Goal: Information Seeking & Learning: Find specific fact

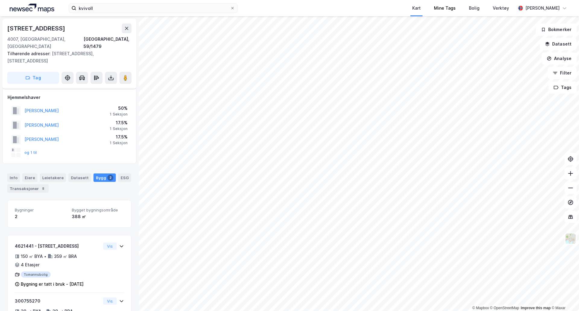
scroll to position [23, 0]
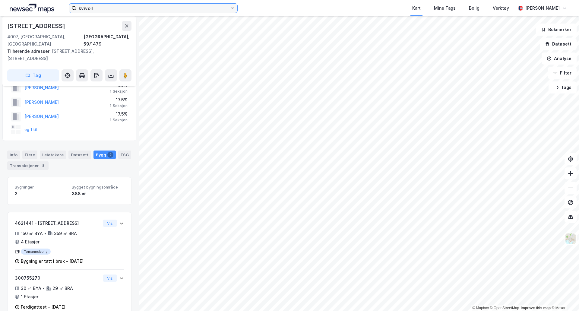
click at [137, 8] on input "kvivoll" at bounding box center [153, 8] width 154 height 9
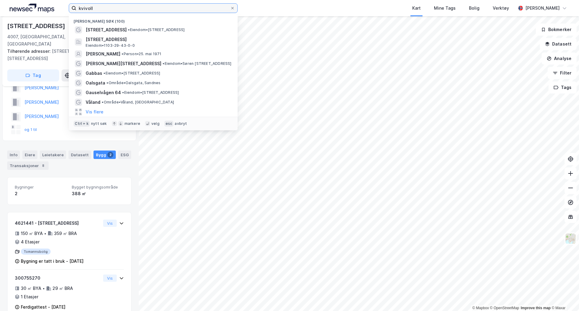
click at [137, 8] on input "kvivoll" at bounding box center [153, 8] width 154 height 9
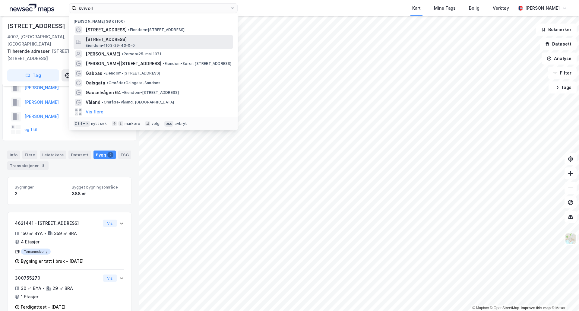
click at [139, 39] on span "[STREET_ADDRESS]" at bounding box center [158, 39] width 145 height 7
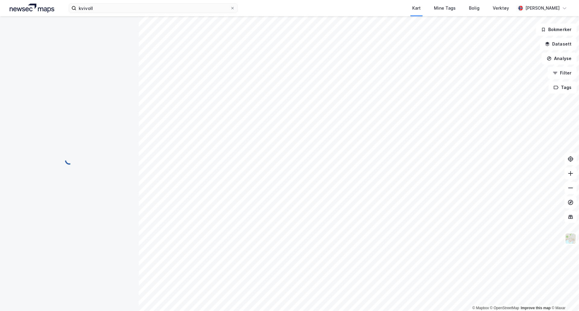
scroll to position [23, 0]
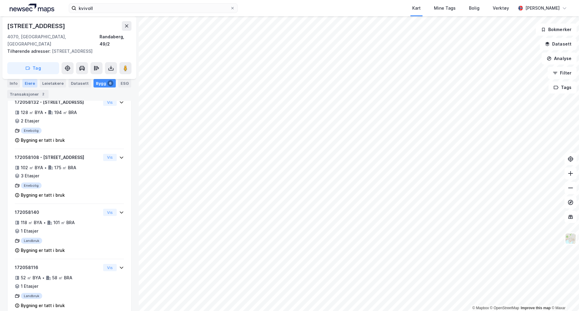
click at [33, 83] on div "Eiere" at bounding box center [29, 83] width 15 height 8
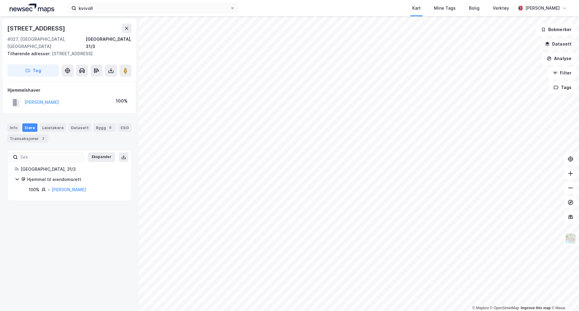
click at [566, 47] on button "Datasett" at bounding box center [557, 44] width 37 height 12
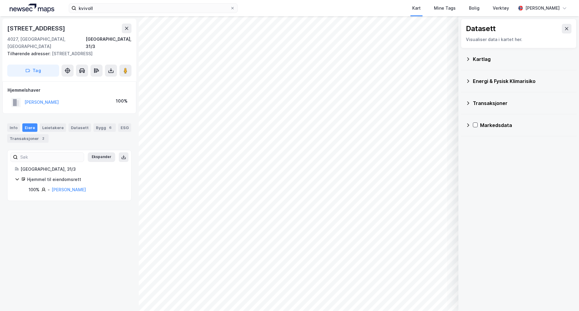
click at [472, 61] on div "Kartlag" at bounding box center [518, 59] width 106 height 14
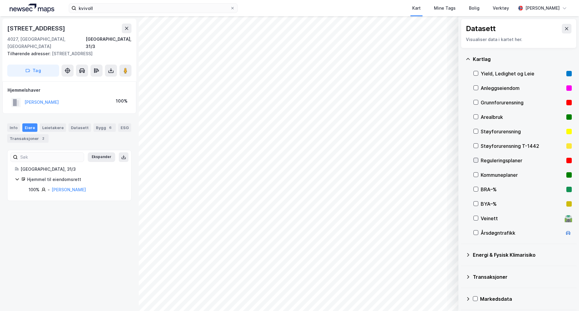
click at [476, 158] on icon at bounding box center [475, 160] width 4 height 4
click at [477, 165] on div "Reguleringsplaner" at bounding box center [522, 160] width 98 height 14
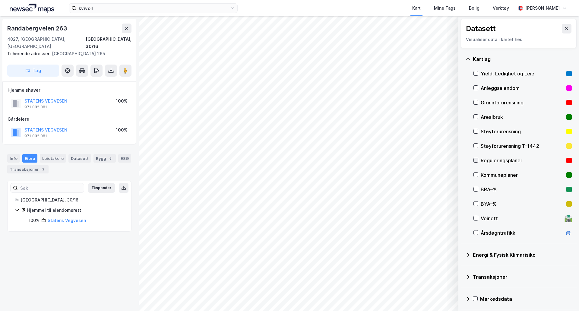
click at [478, 161] on div at bounding box center [475, 160] width 5 height 5
click at [488, 161] on div "Reguleringsplaner" at bounding box center [521, 160] width 83 height 7
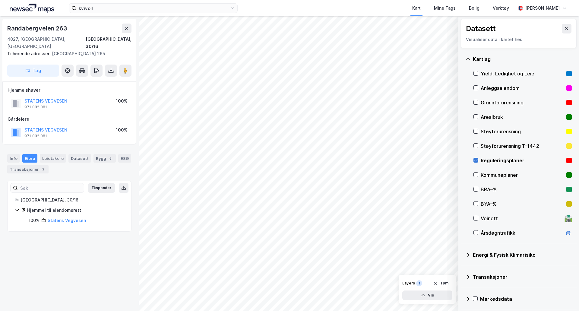
click at [474, 160] on icon at bounding box center [475, 160] width 4 height 4
click at [33, 165] on div "Transaksjoner 5" at bounding box center [27, 169] width 41 height 8
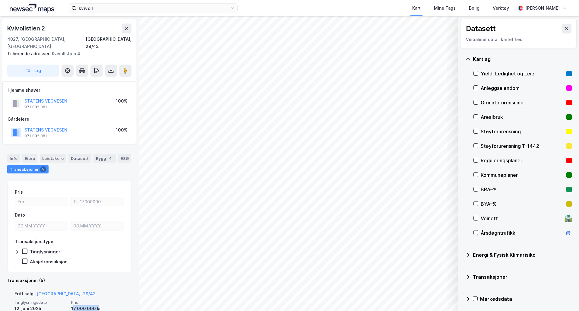
drag, startPoint x: 73, startPoint y: 300, endPoint x: 98, endPoint y: 302, distance: 25.7
click at [98, 305] on div "17 000 000 kr" at bounding box center [97, 308] width 53 height 7
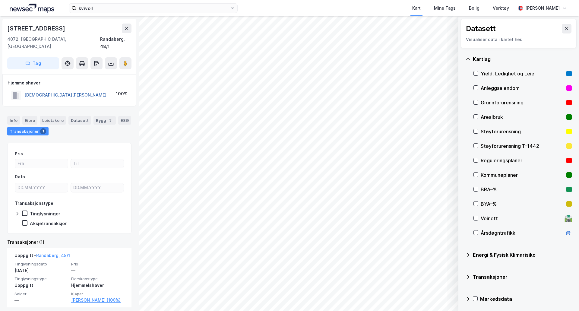
click at [0, 0] on button "[DEMOGRAPHIC_DATA][PERSON_NAME]" at bounding box center [0, 0] width 0 height 0
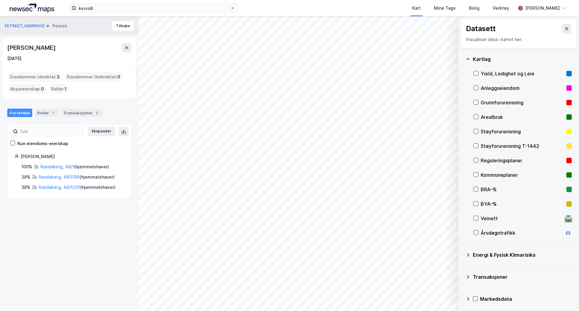
drag, startPoint x: 30, startPoint y: 59, endPoint x: 22, endPoint y: 59, distance: 7.8
click at [21, 59] on div "[DATE]" at bounding box center [14, 58] width 14 height 7
click at [126, 46] on icon at bounding box center [126, 47] width 5 height 5
